Goal: Transaction & Acquisition: Subscribe to service/newsletter

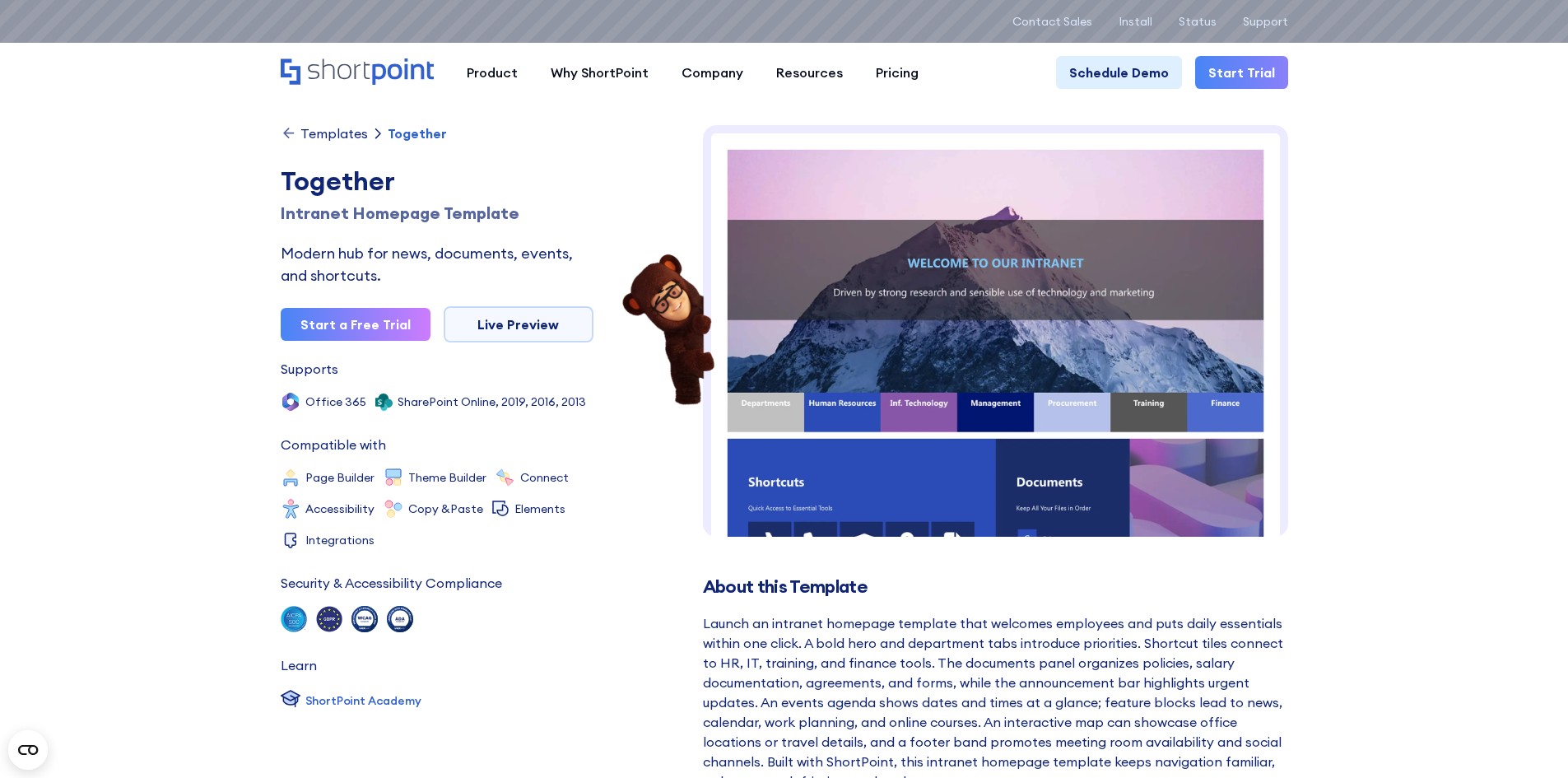
click at [374, 74] on icon "Home" at bounding box center [402, 71] width 61 height 26
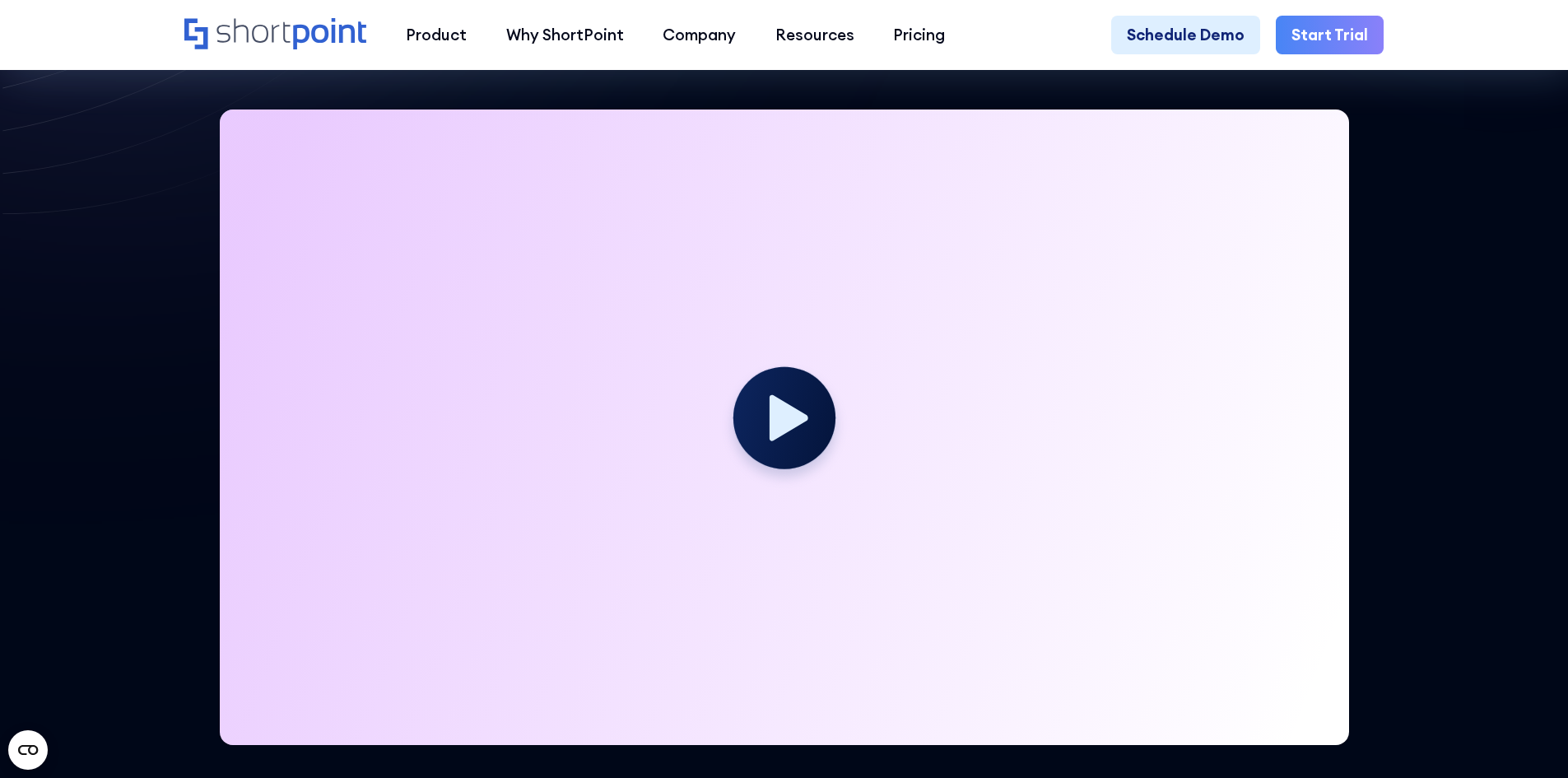
scroll to position [512, 0]
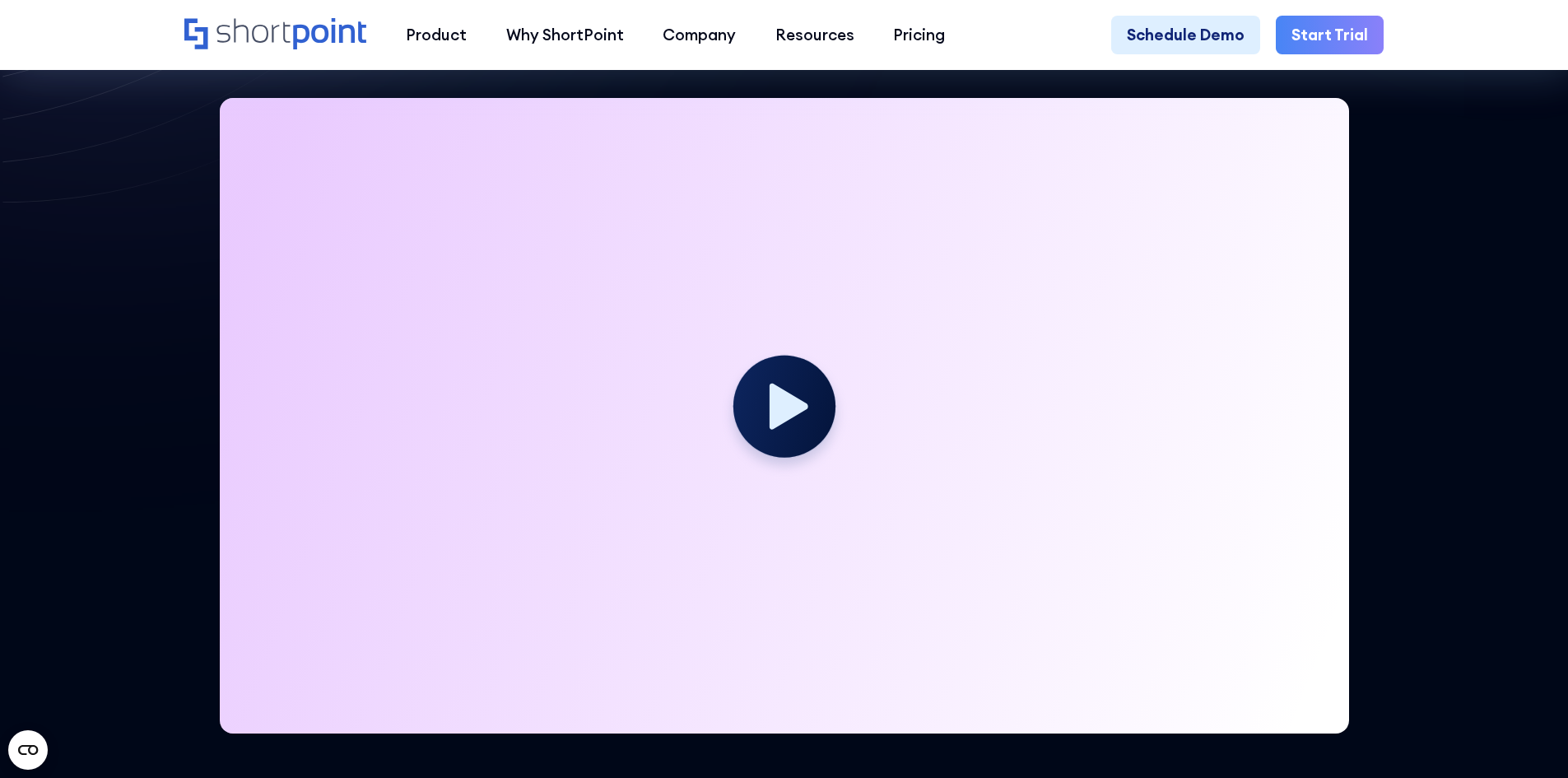
click at [1355, 34] on link "Start Trial" at bounding box center [1329, 35] width 108 height 40
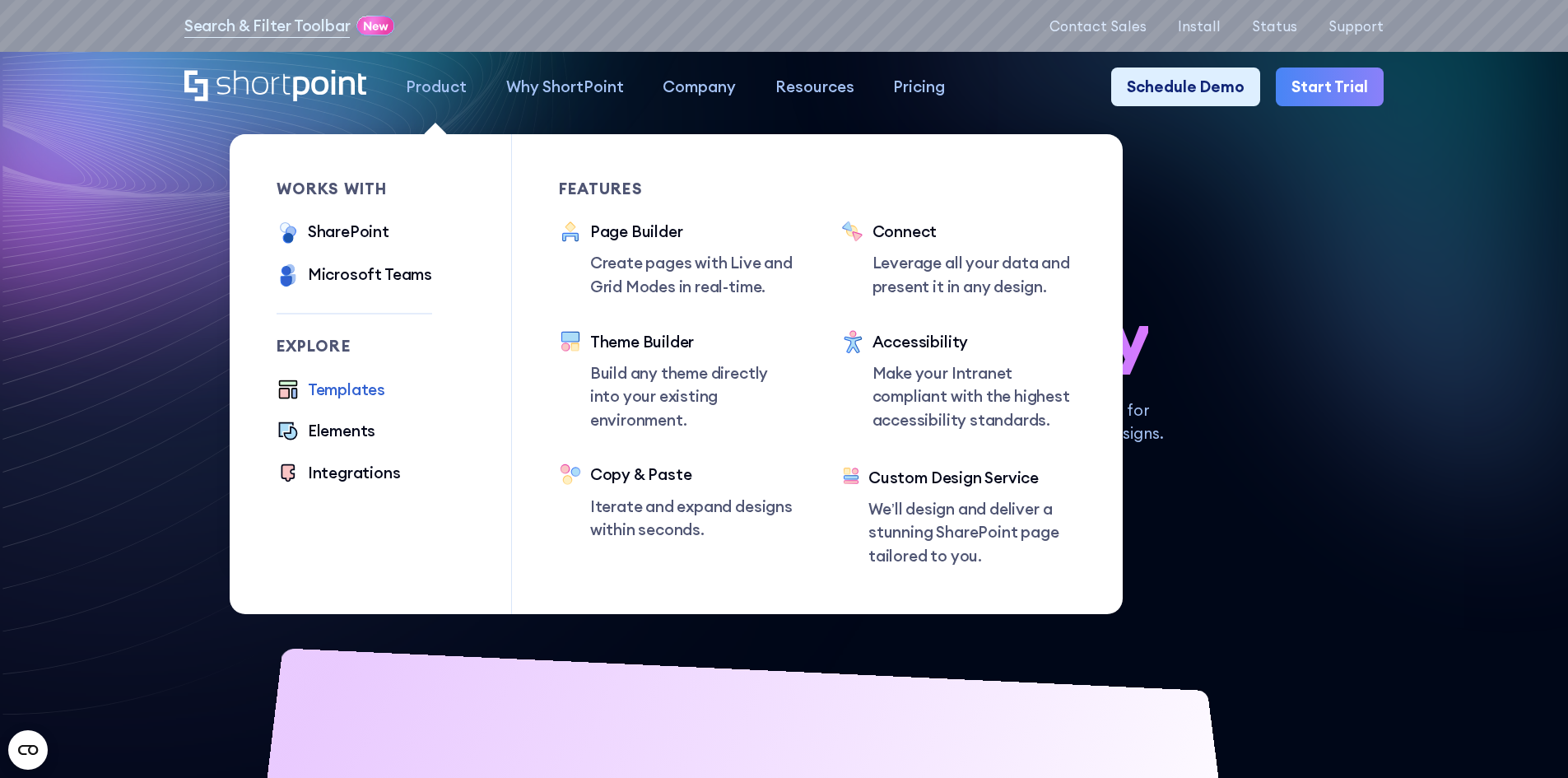
click at [331, 398] on div "Templates" at bounding box center [346, 390] width 77 height 23
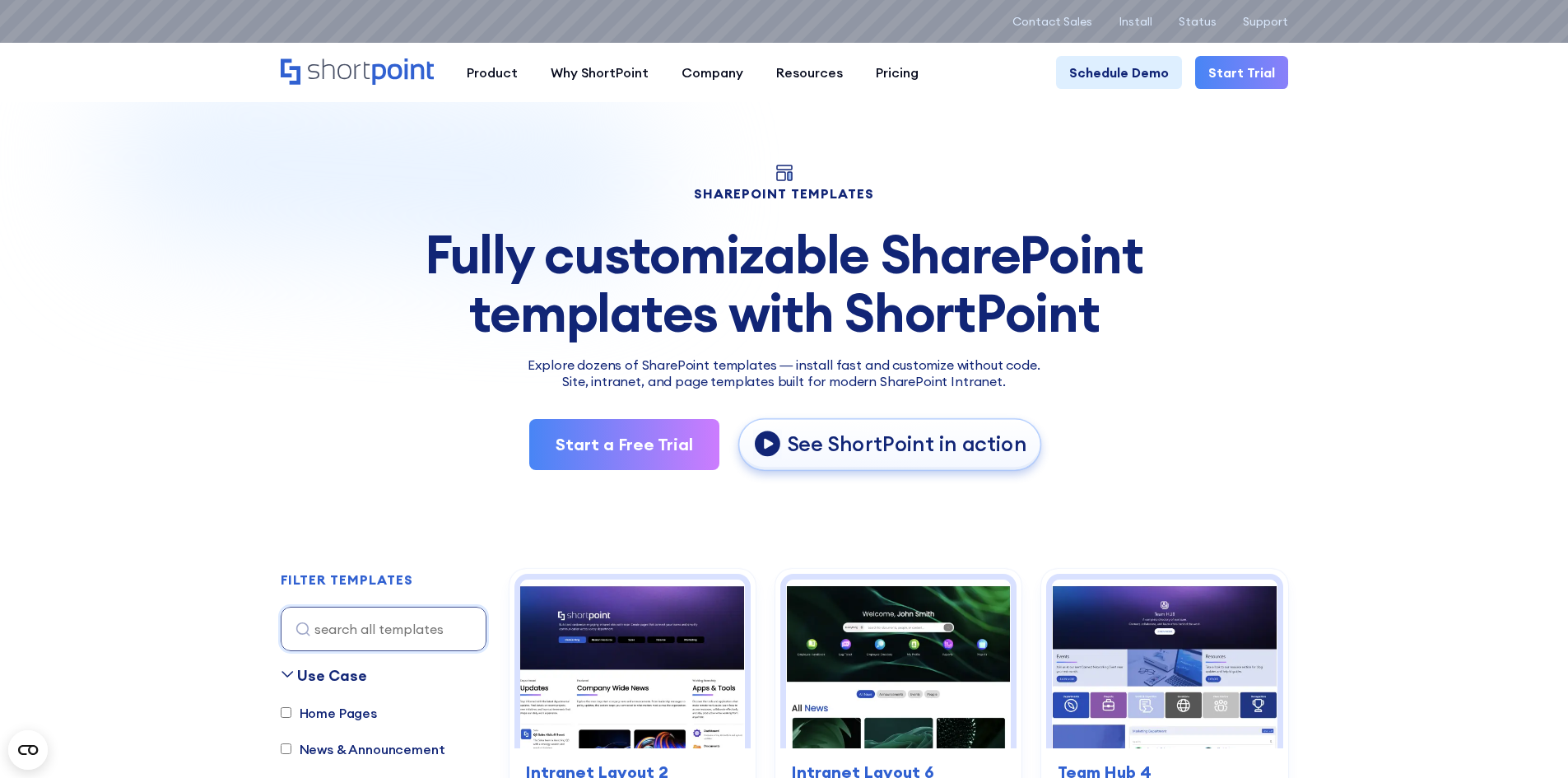
click at [880, 458] on p "See ShortPoint in action" at bounding box center [907, 445] width 240 height 27
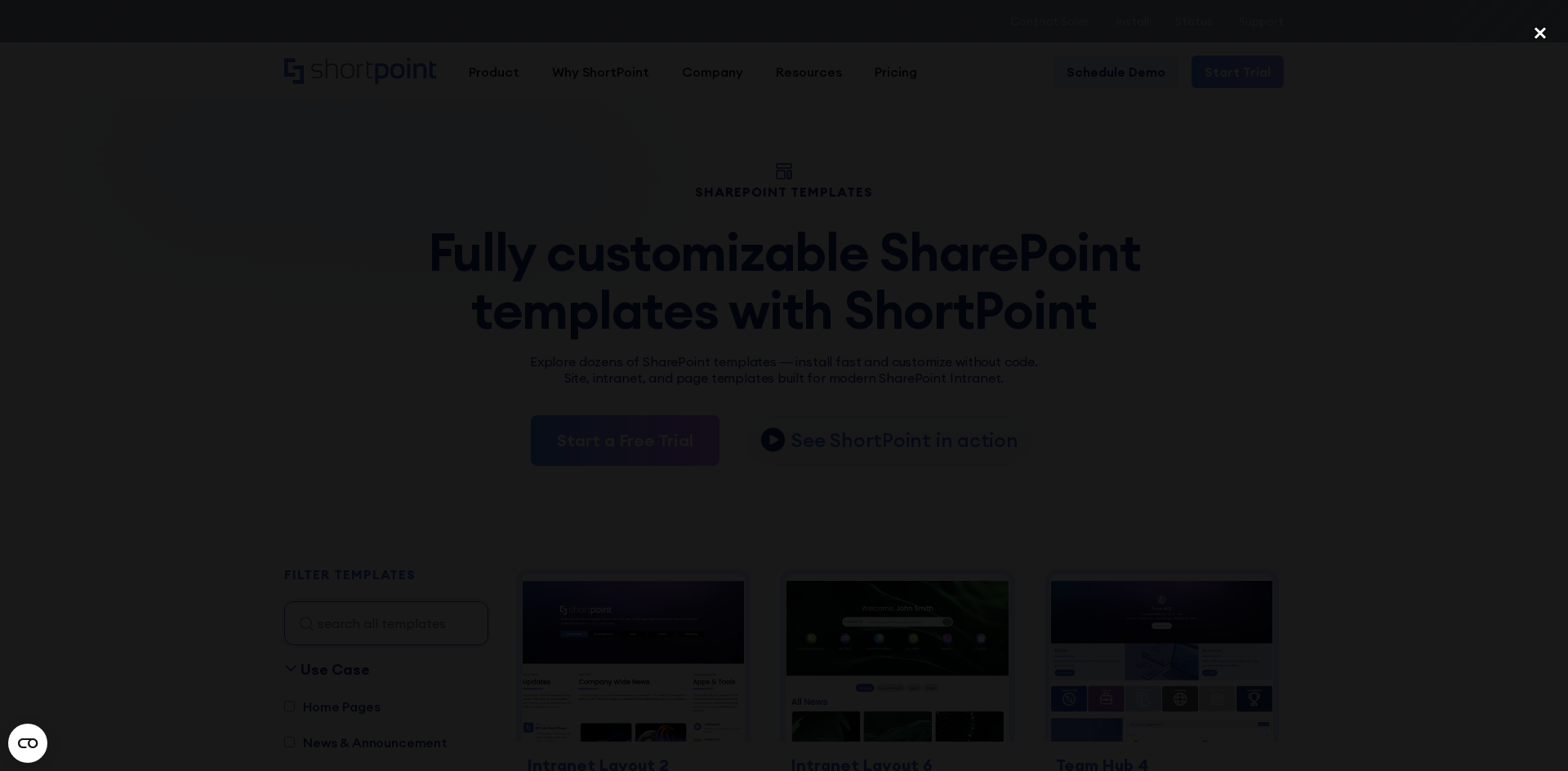
click at [1532, 31] on div "close lightbox" at bounding box center [1539, 33] width 55 height 36
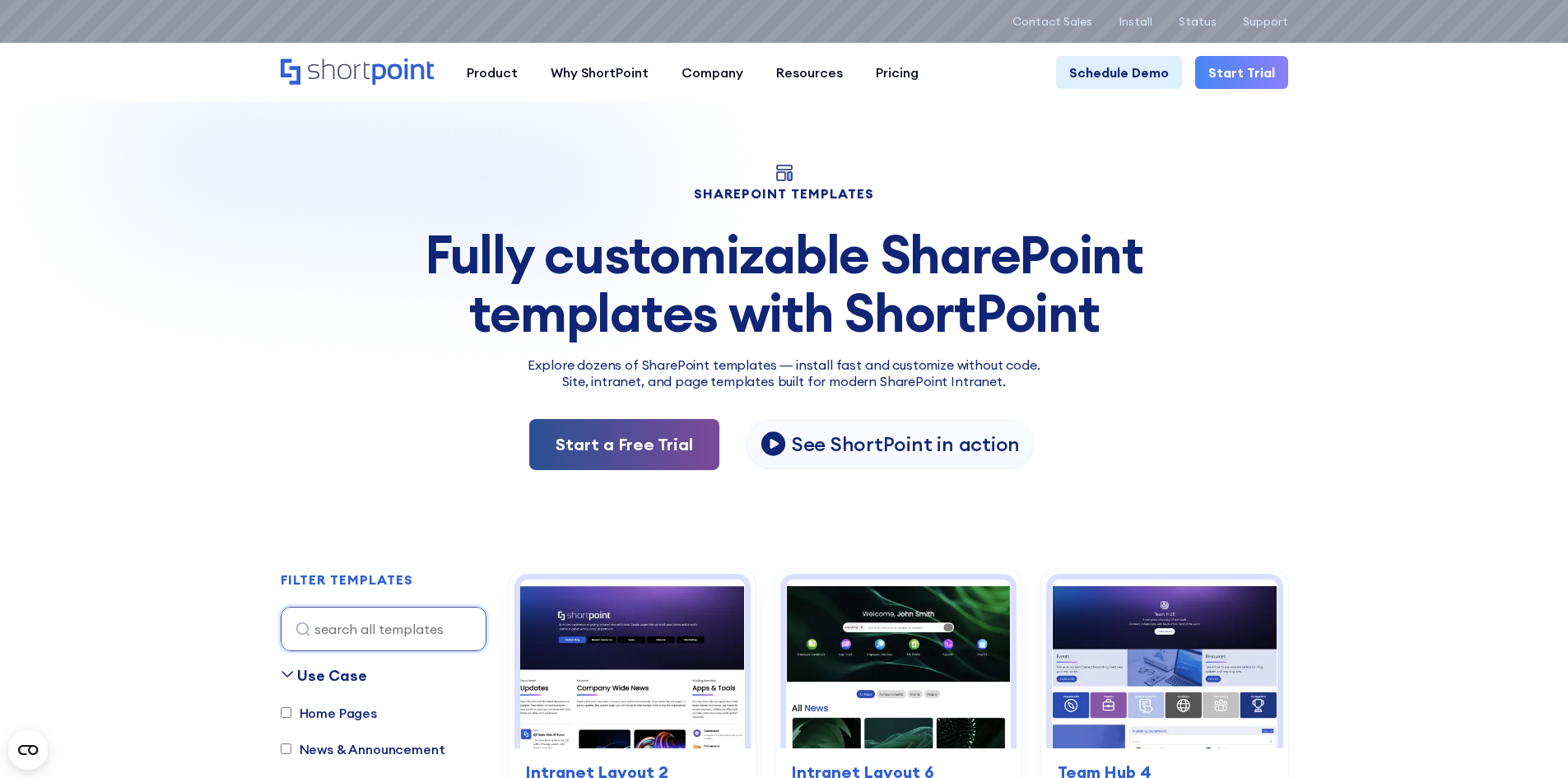
scroll to position [681, 0]
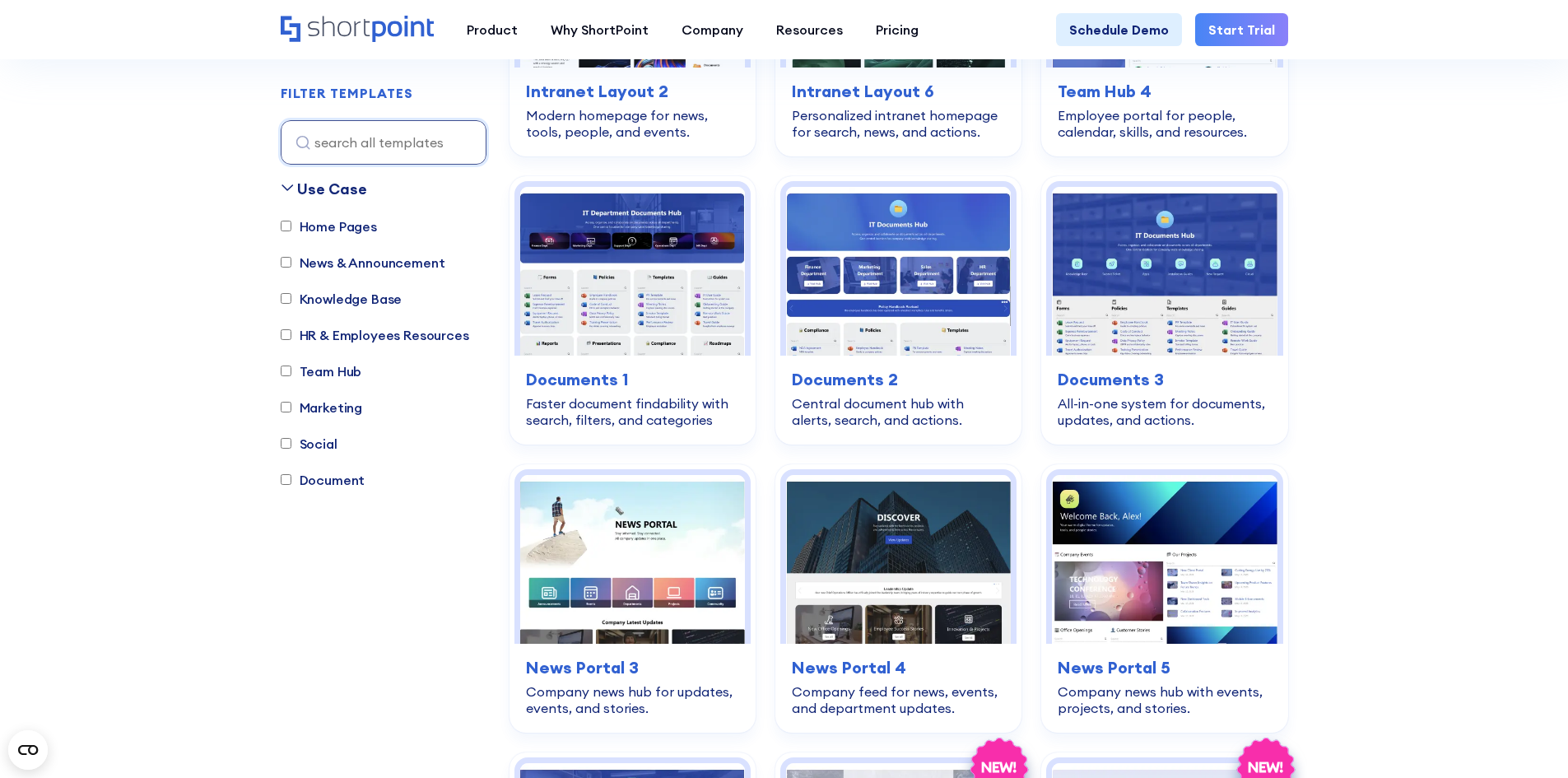
click at [353, 337] on label "HR & Employees Resources" at bounding box center [374, 335] width 188 height 19
click at [291, 337] on input "HR & Employees Resources" at bounding box center [286, 335] width 11 height 11
checkbox input "true"
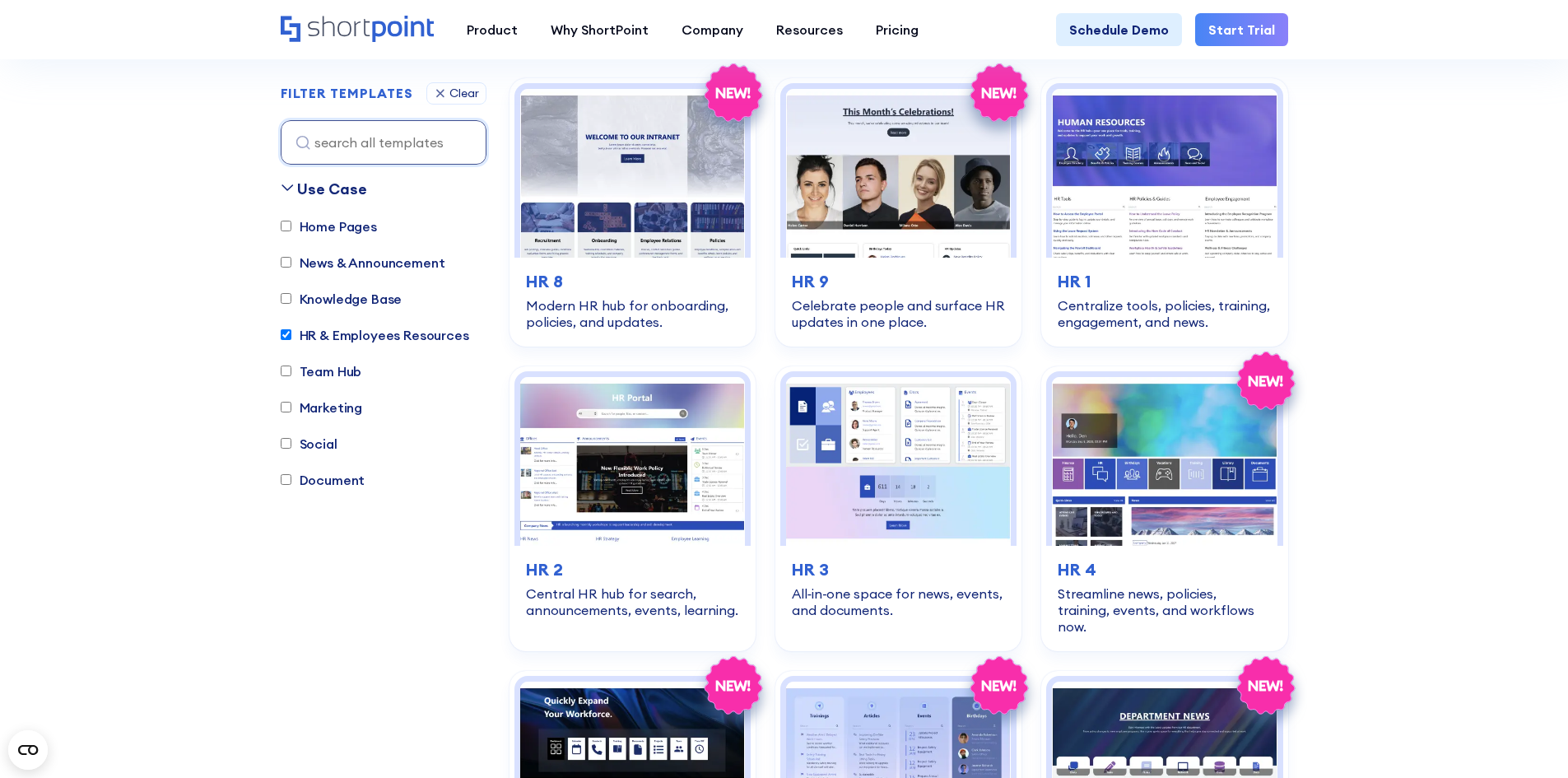
scroll to position [486, 0]
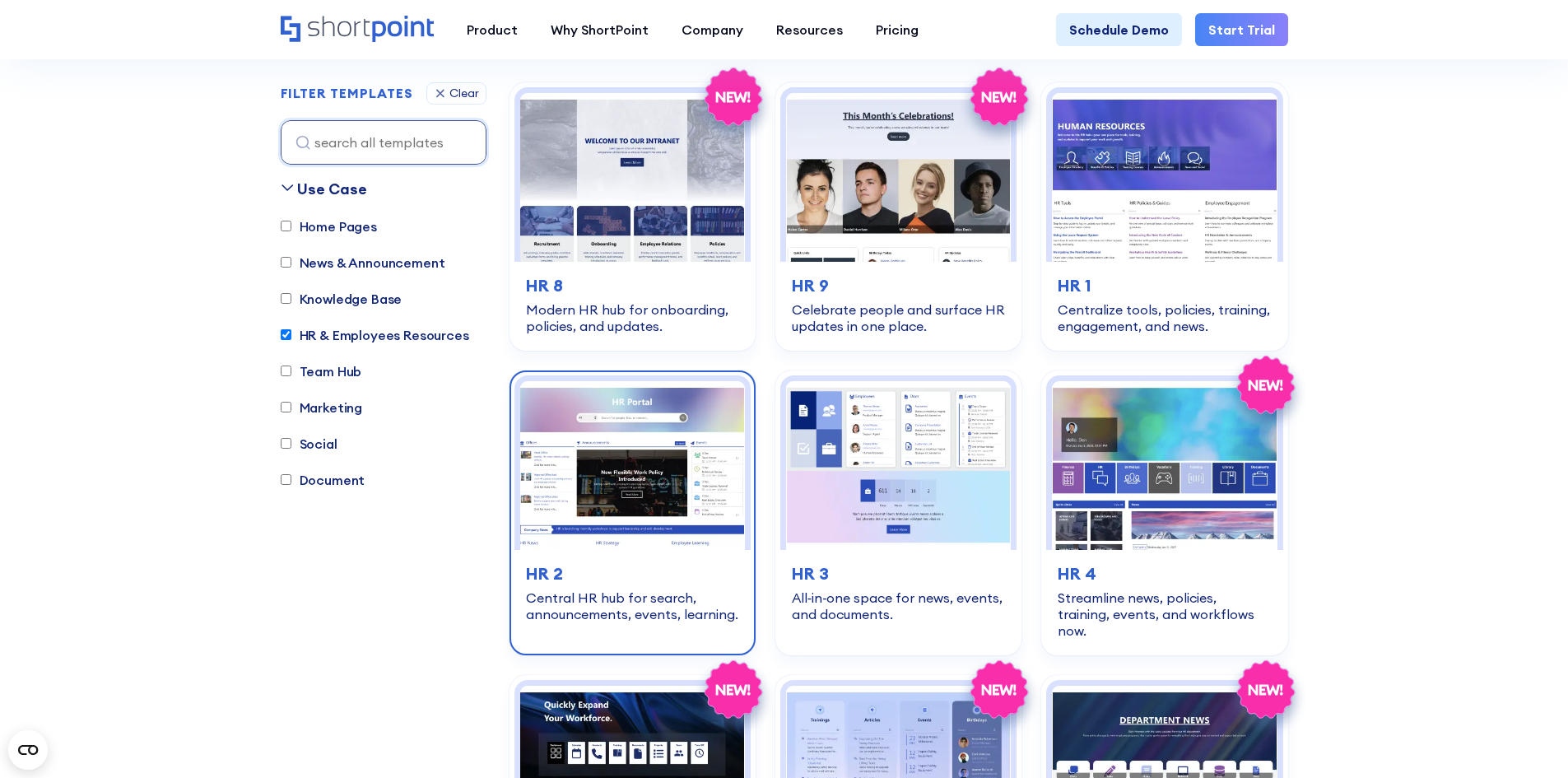
click at [683, 507] on img at bounding box center [632, 465] width 225 height 169
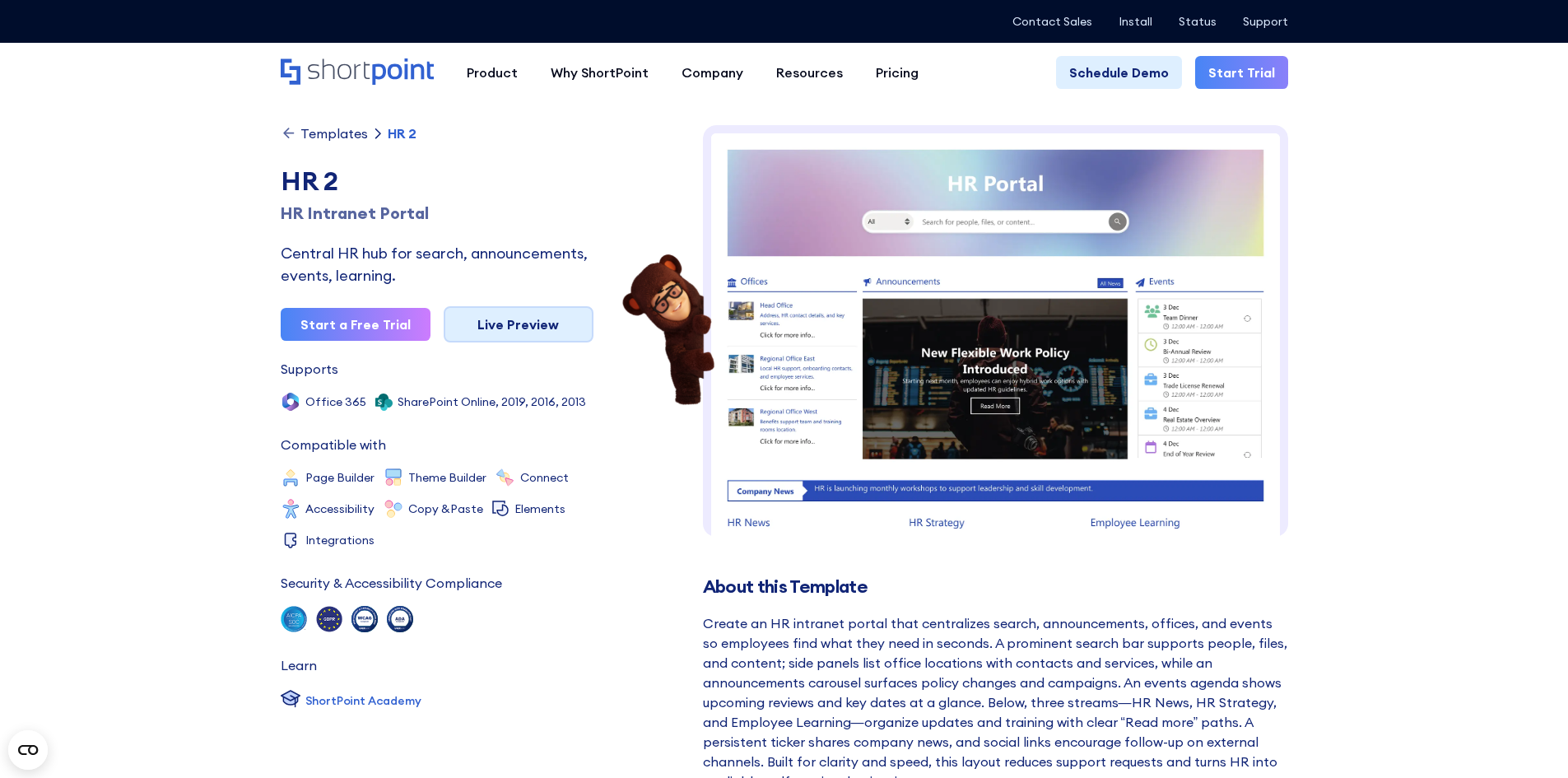
click at [543, 316] on link "Live Preview" at bounding box center [518, 324] width 150 height 36
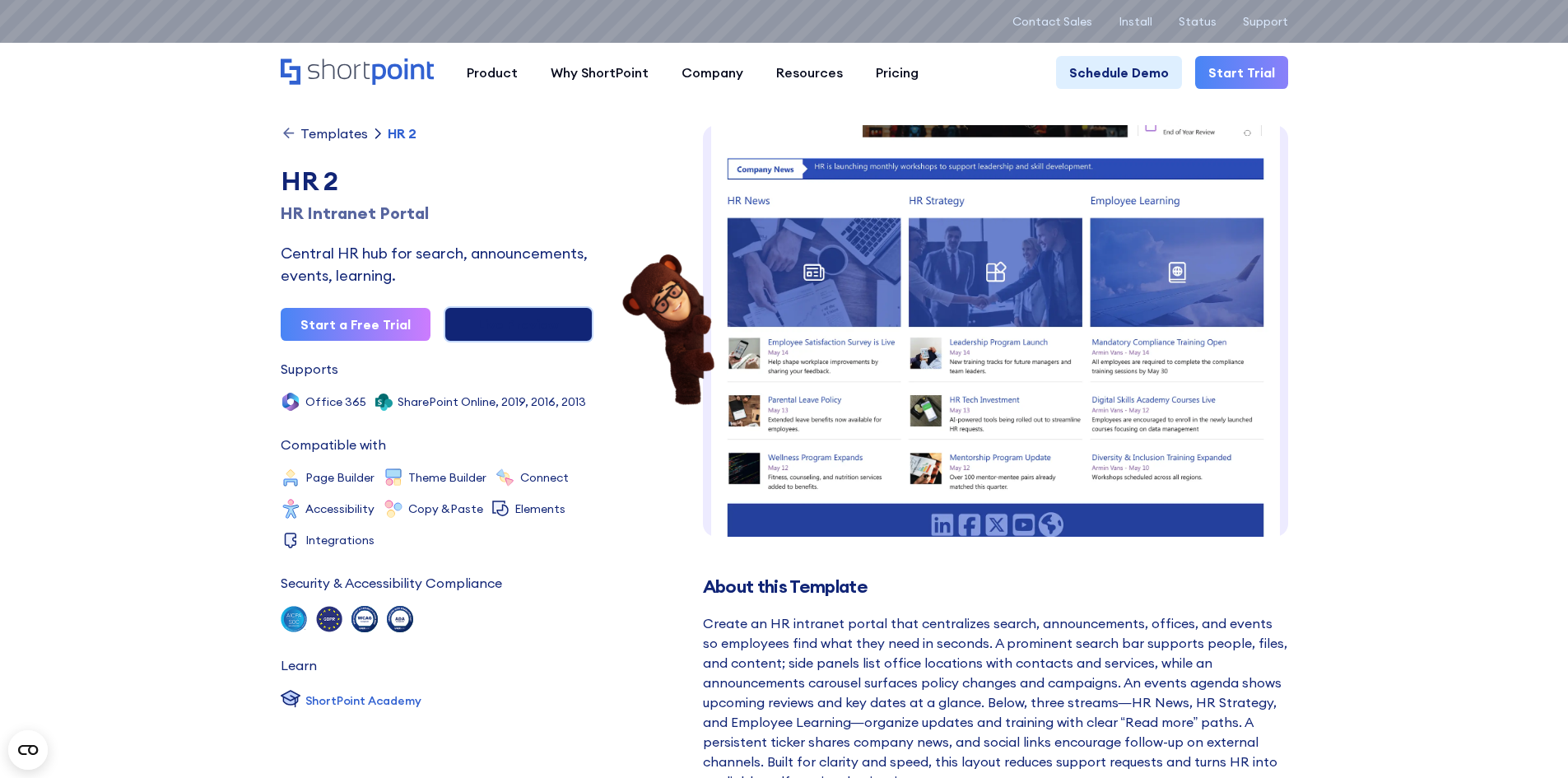
scroll to position [336, 0]
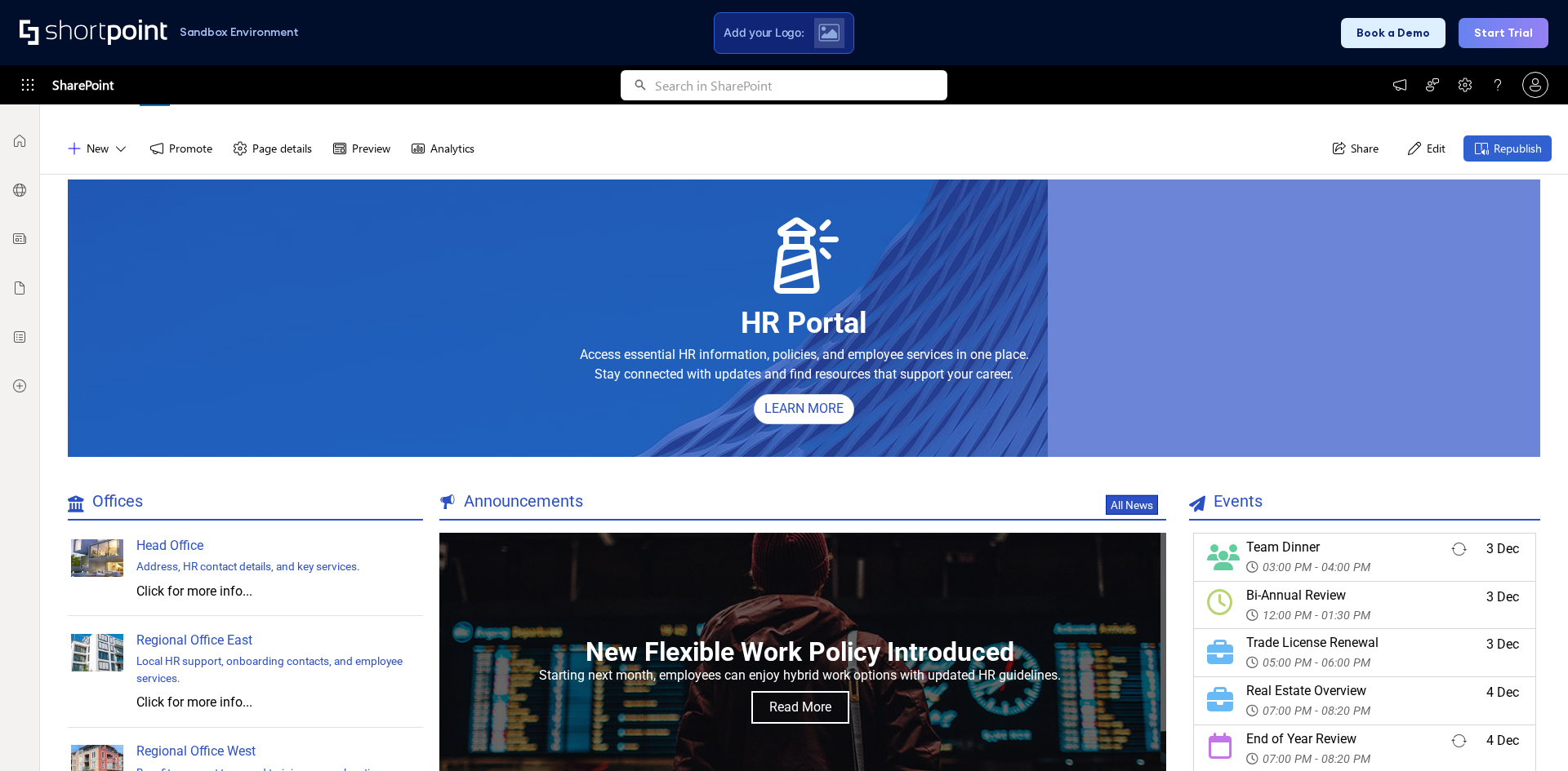
scroll to position [49, 0]
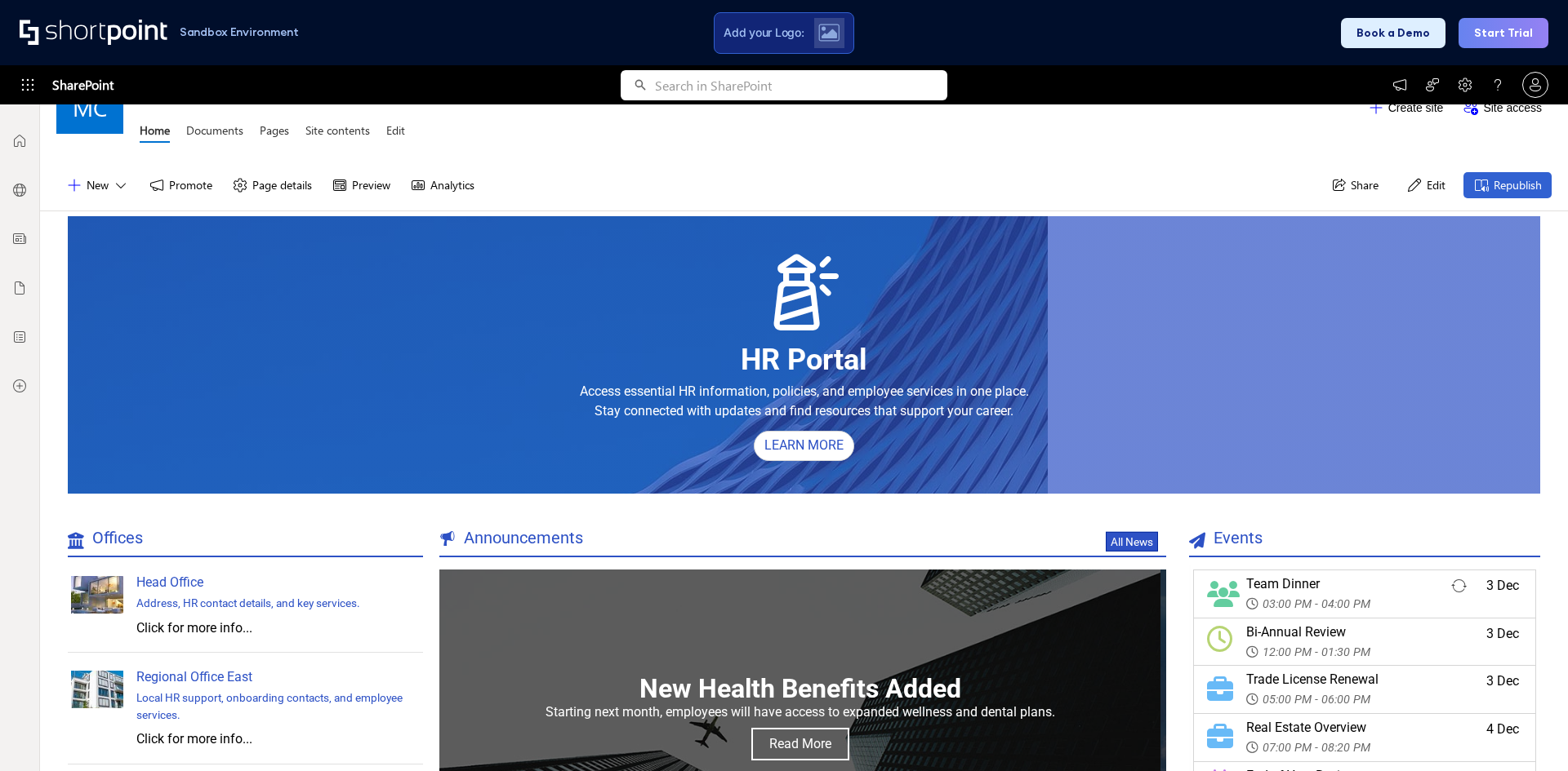
click at [373, 186] on button "Preview" at bounding box center [361, 185] width 78 height 26
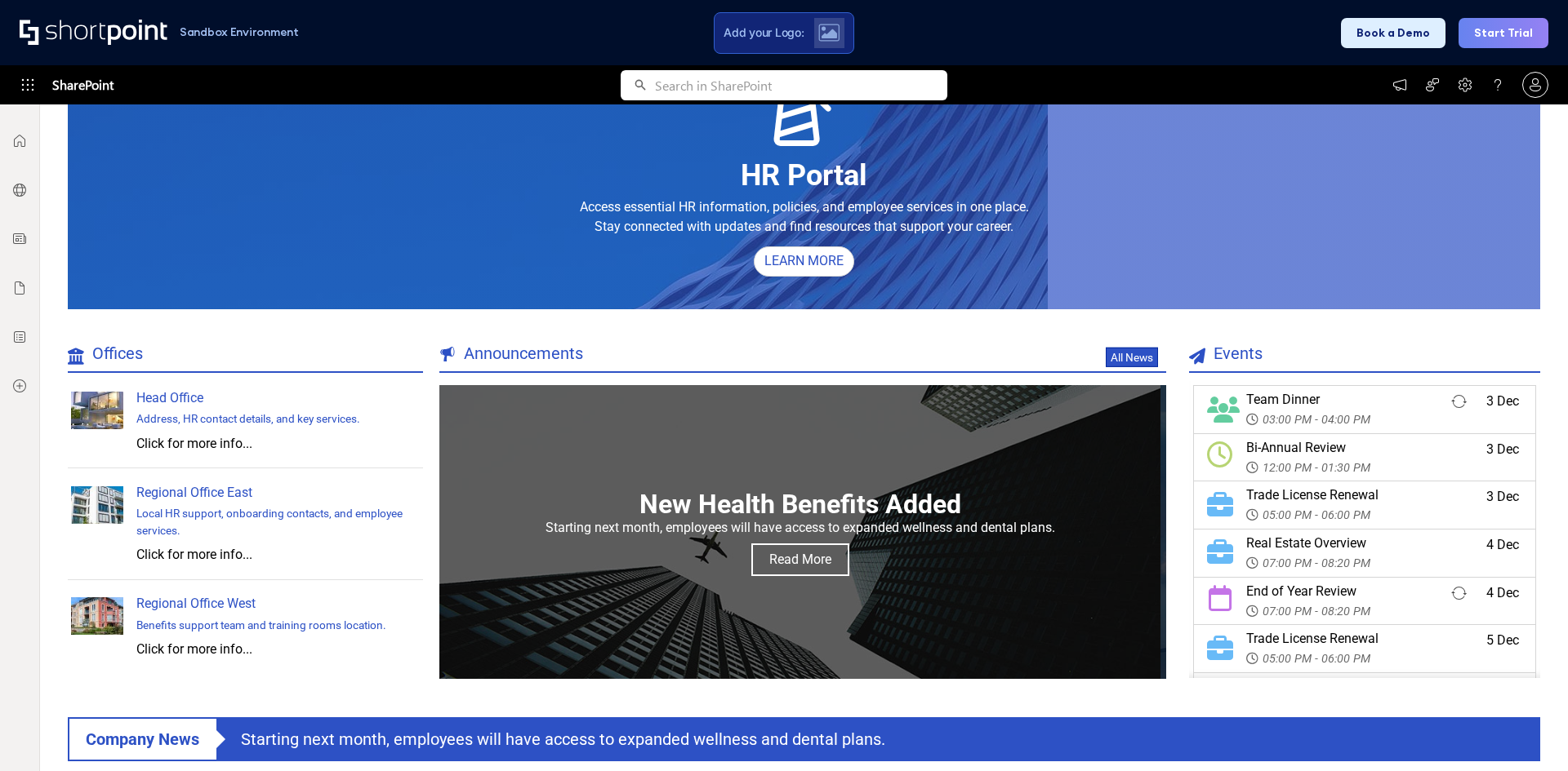
scroll to position [293, 0]
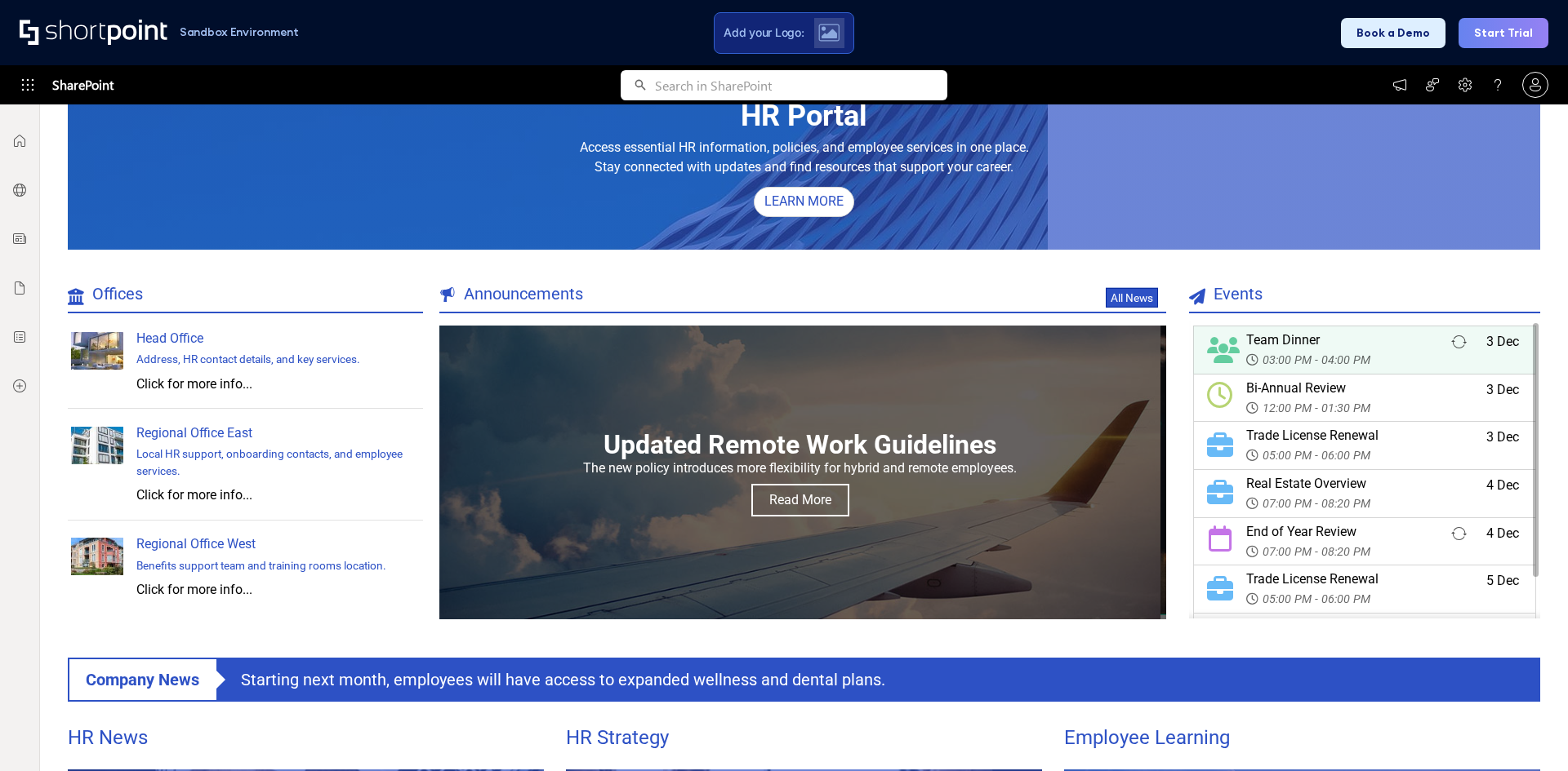
click at [1362, 350] on div "Team Dinner" at bounding box center [1384, 340] width 276 height 19
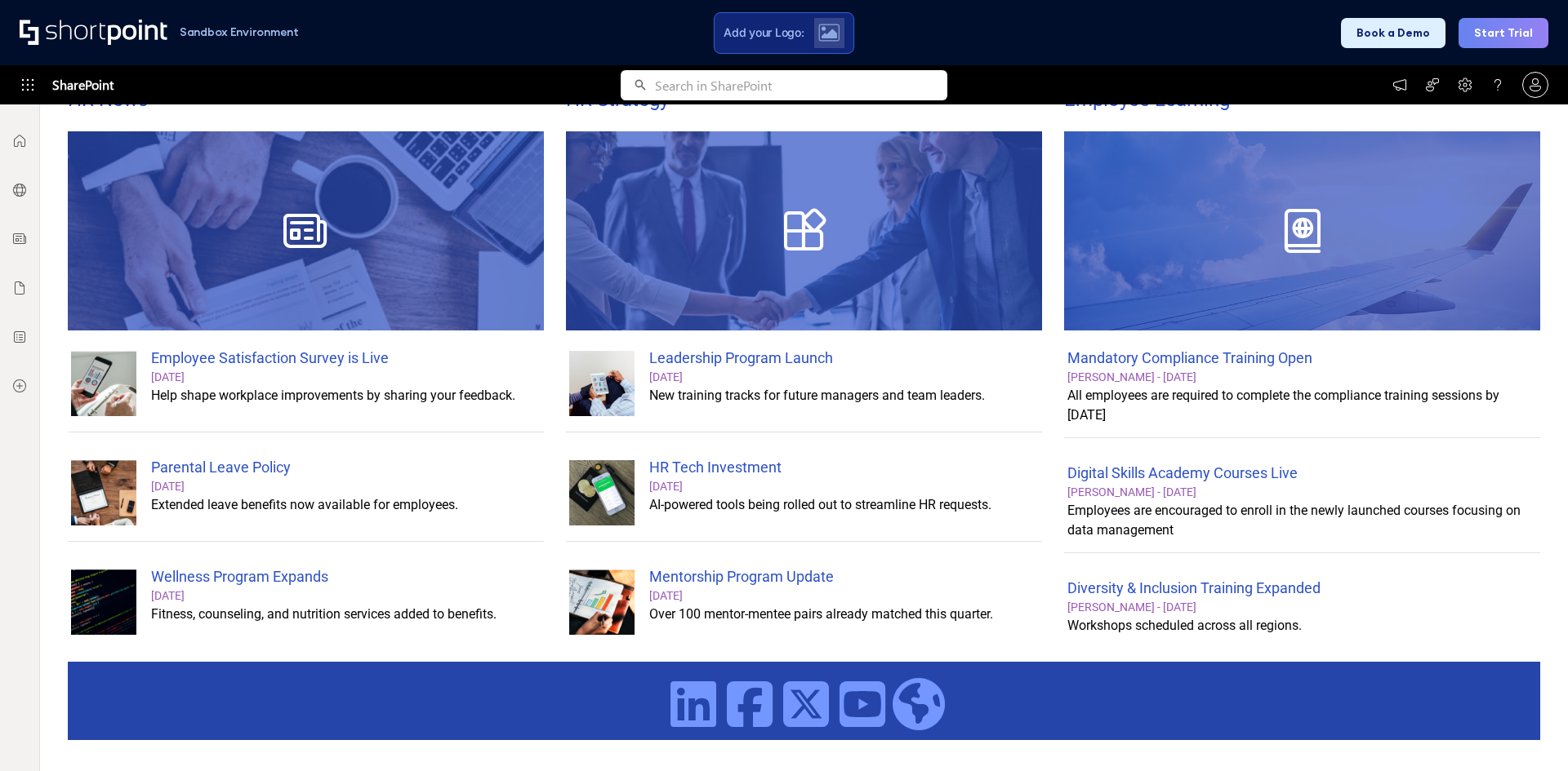
scroll to position [0, 0]
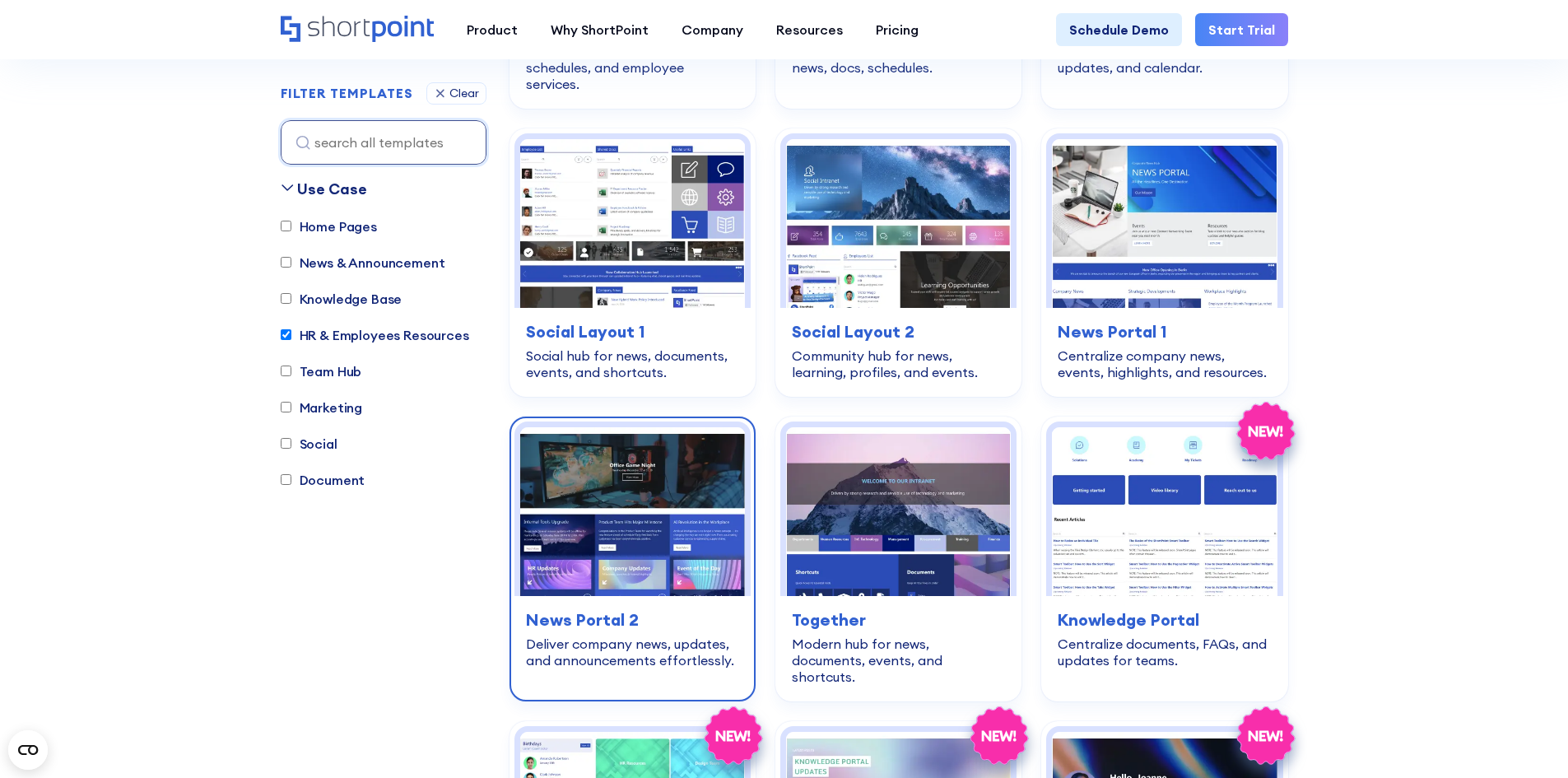
scroll to position [3891, 0]
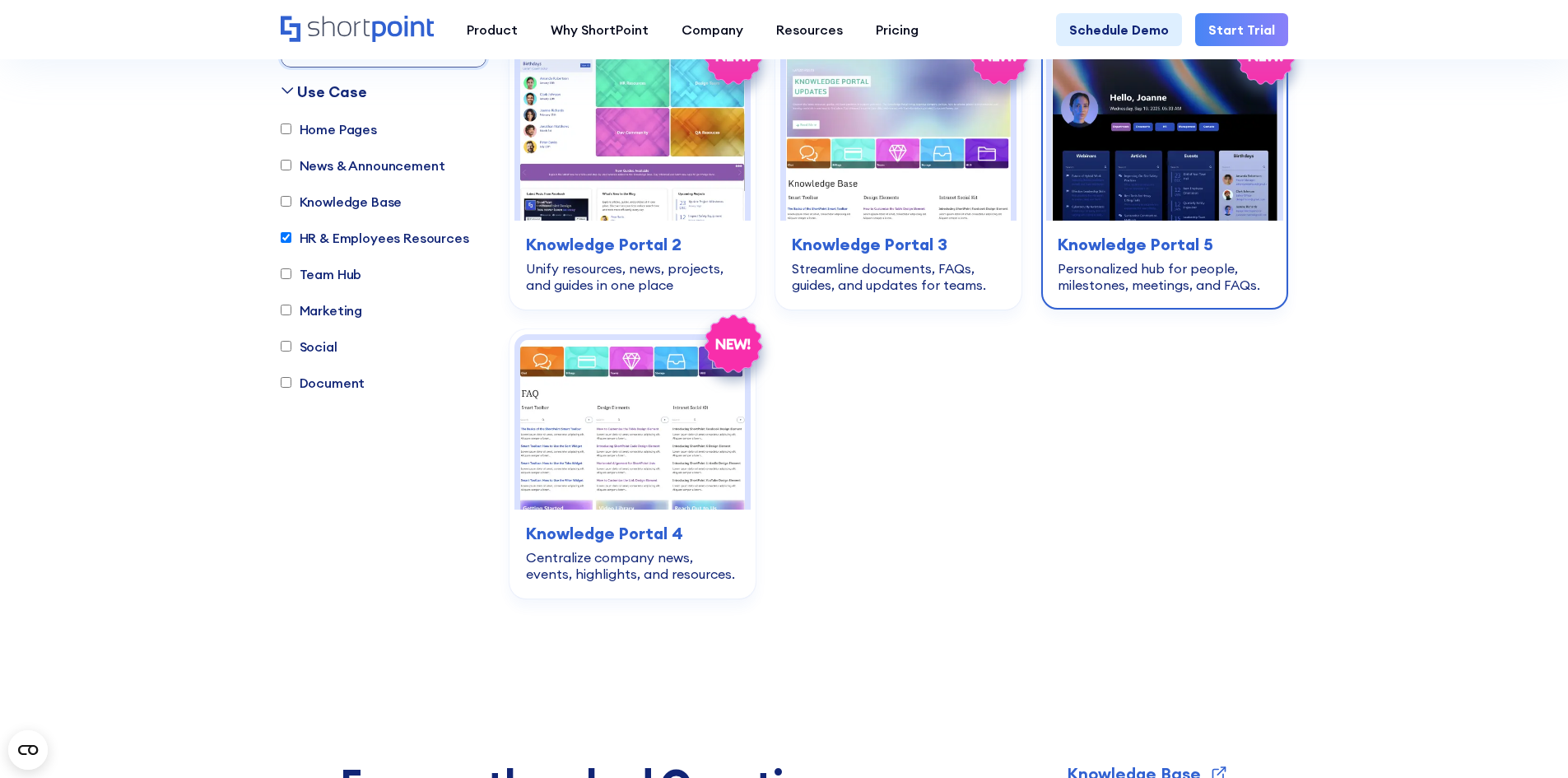
click at [1125, 232] on h3 "Knowledge Portal 5" at bounding box center [1165, 244] width 213 height 24
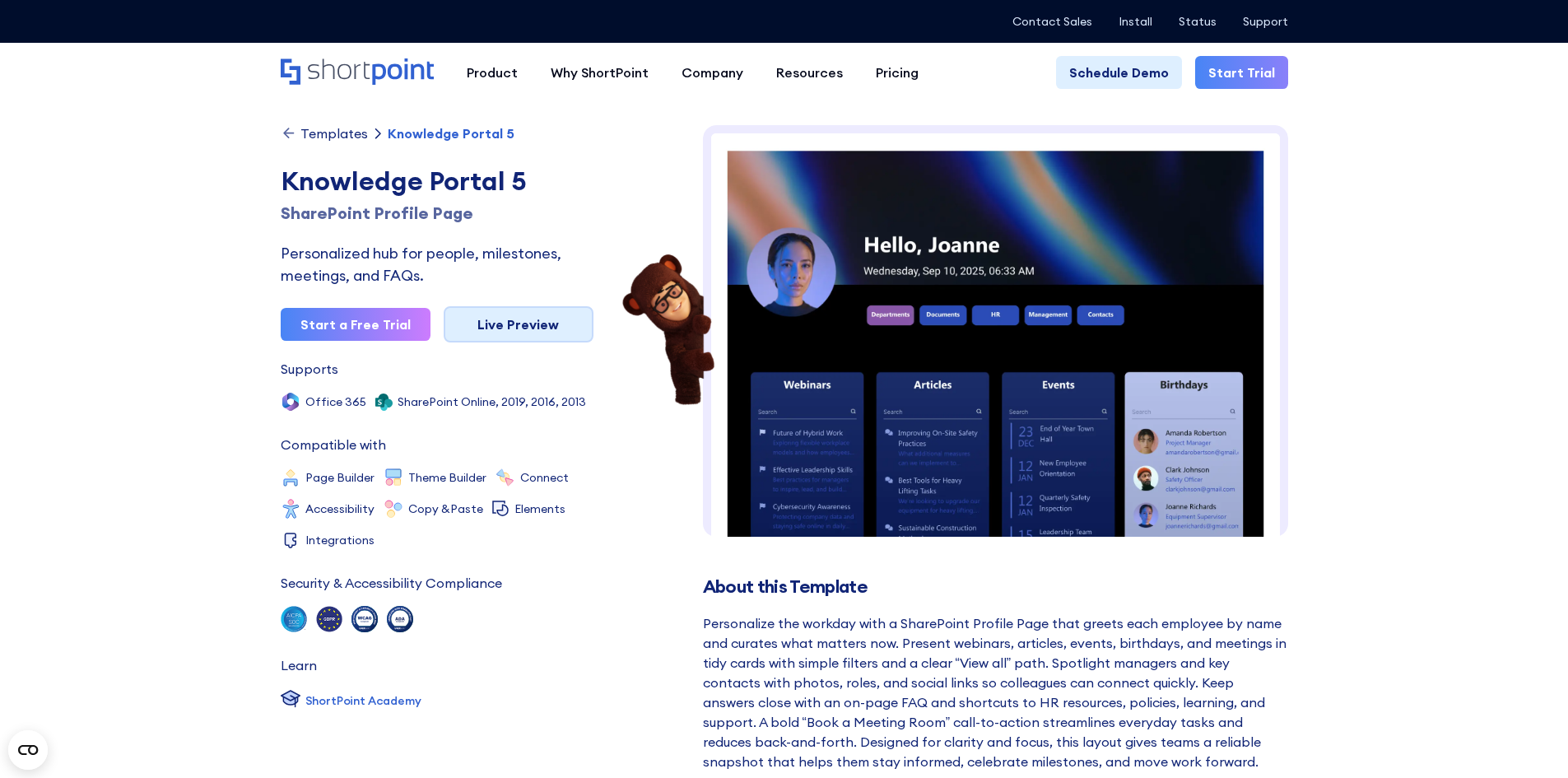
click at [496, 324] on link "Live Preview" at bounding box center [518, 324] width 150 height 36
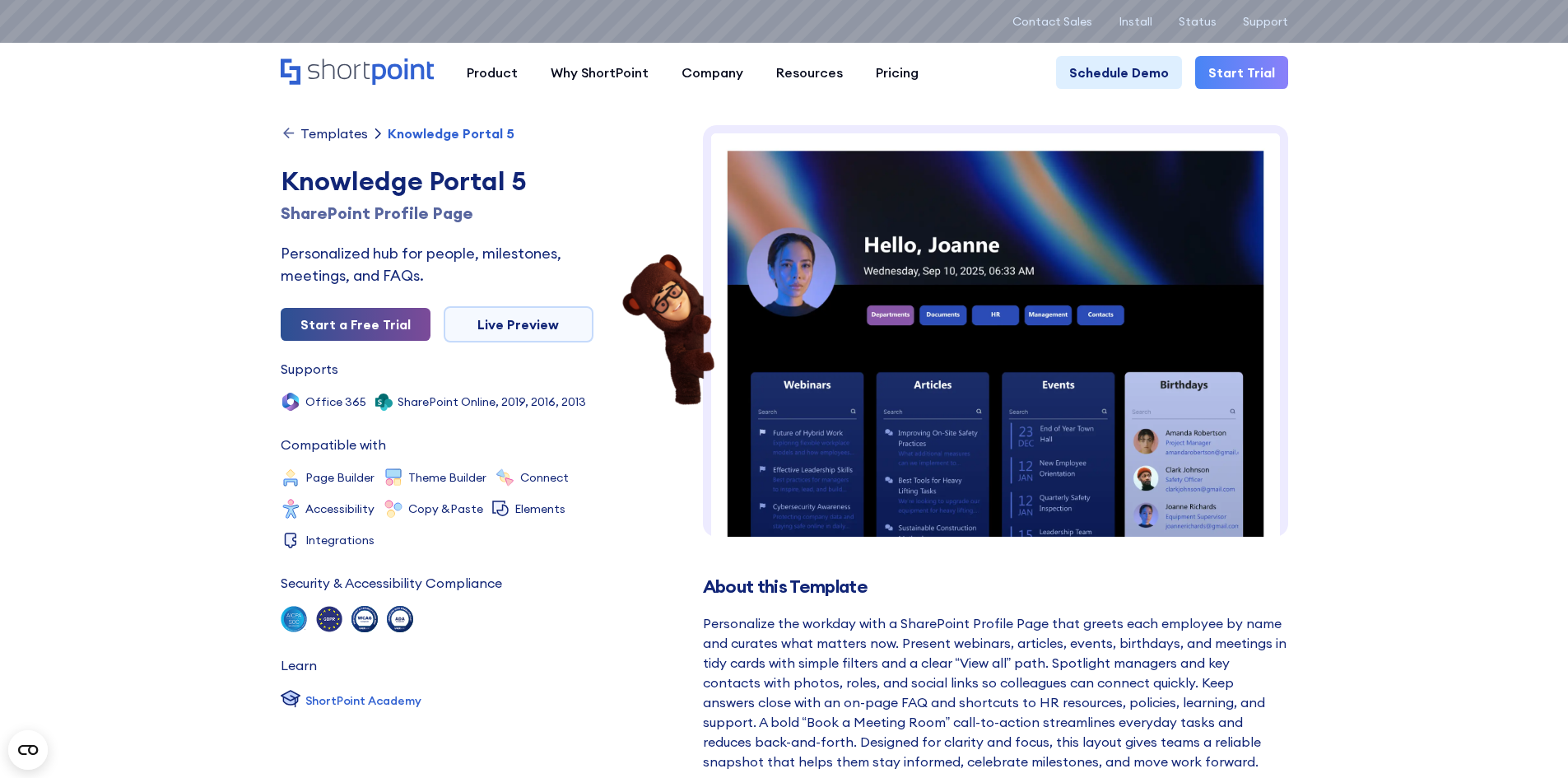
click at [334, 331] on link "Start a Free Trial" at bounding box center [356, 325] width 150 height 33
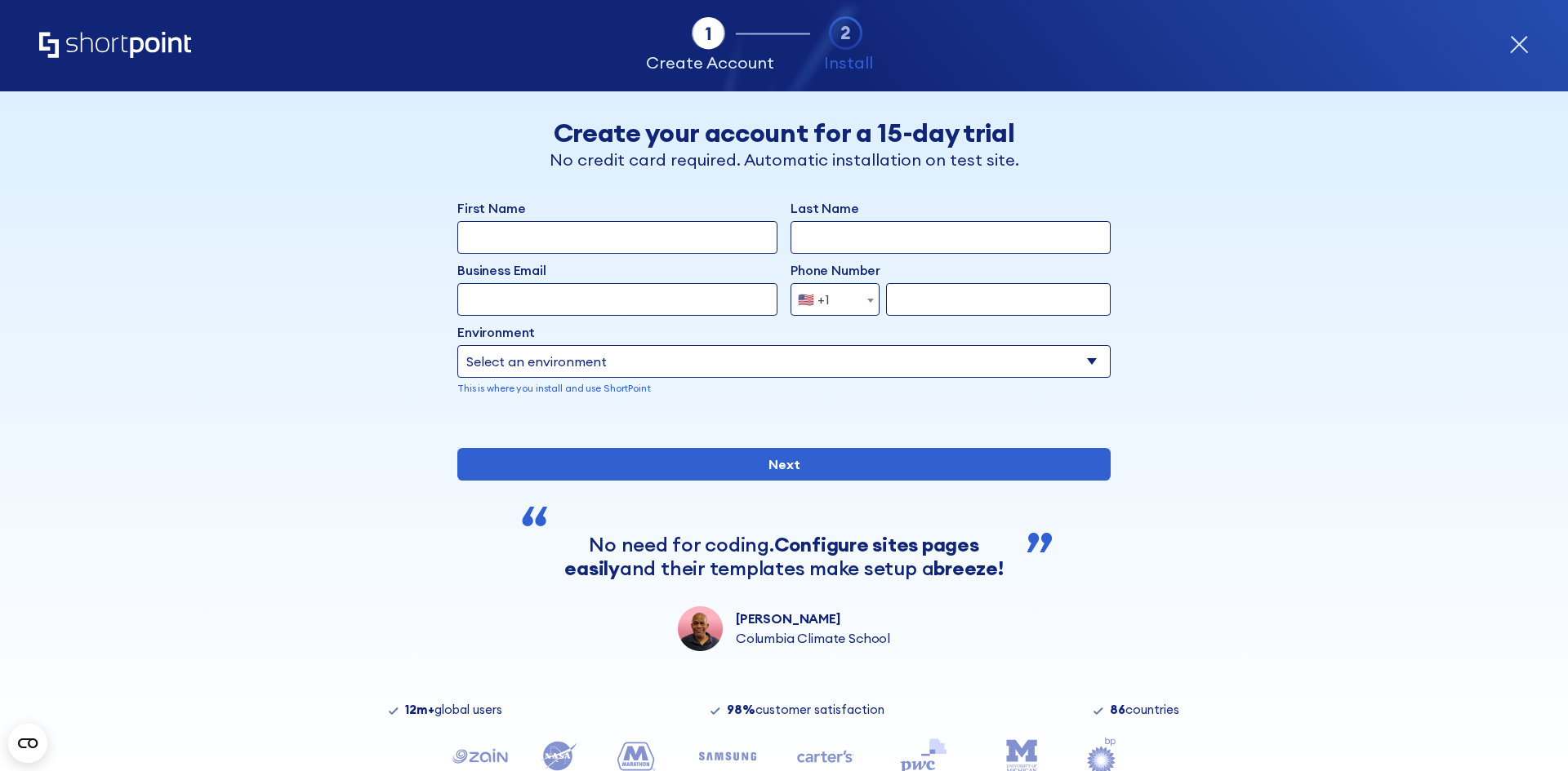
click at [528, 362] on select "Select an environment Microsoft 365 SharePoint Online SharePoint Subscription E…" at bounding box center [784, 361] width 653 height 33
select select "Microsoft 365"
click at [457, 345] on select "Select an environment Microsoft 365 SharePoint Online SharePoint Subscription E…" at bounding box center [784, 361] width 653 height 33
click at [549, 303] on input "Business Email" at bounding box center [617, 300] width 320 height 33
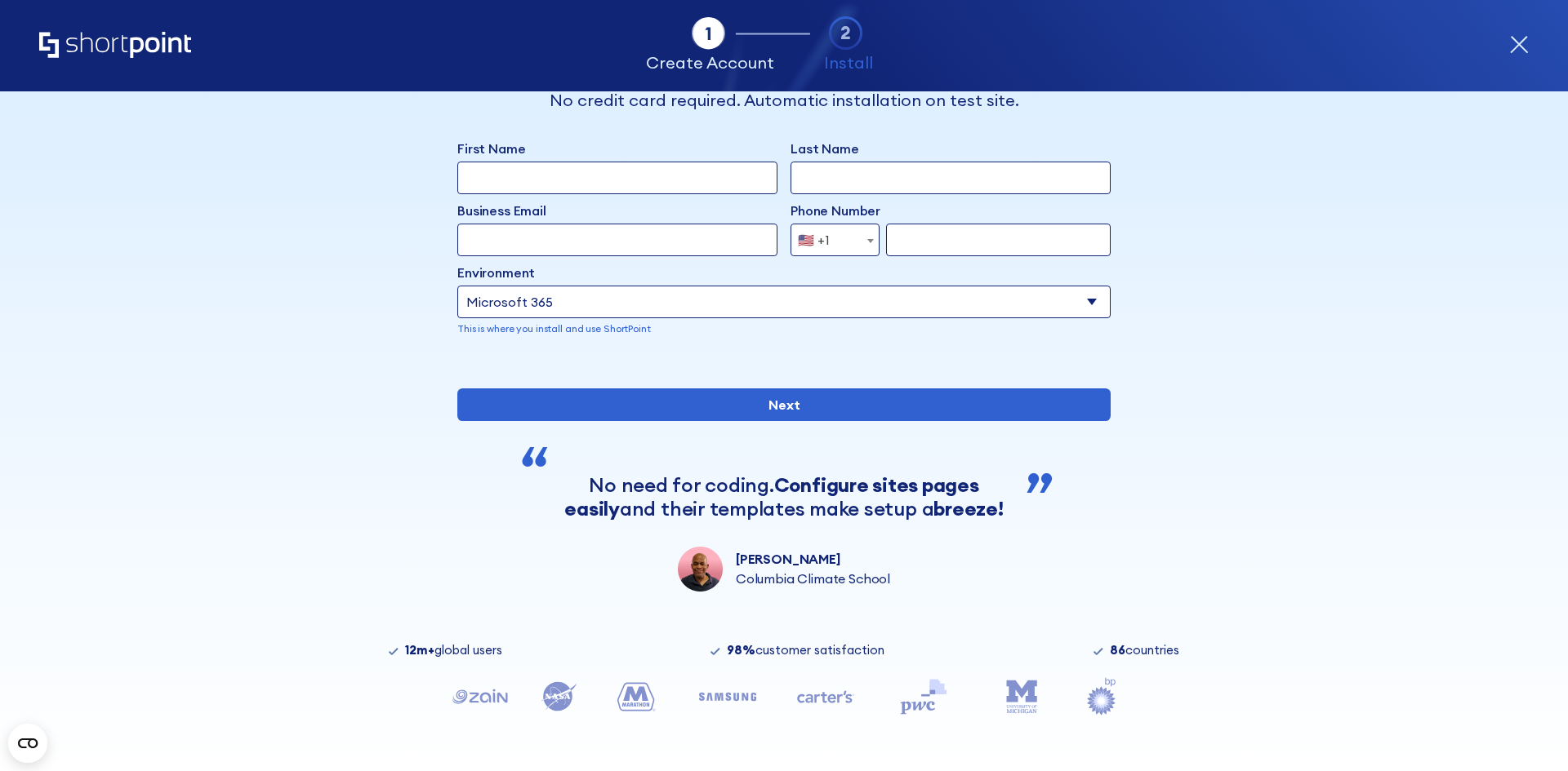
scroll to position [114, 0]
